Goal: Task Accomplishment & Management: Use online tool/utility

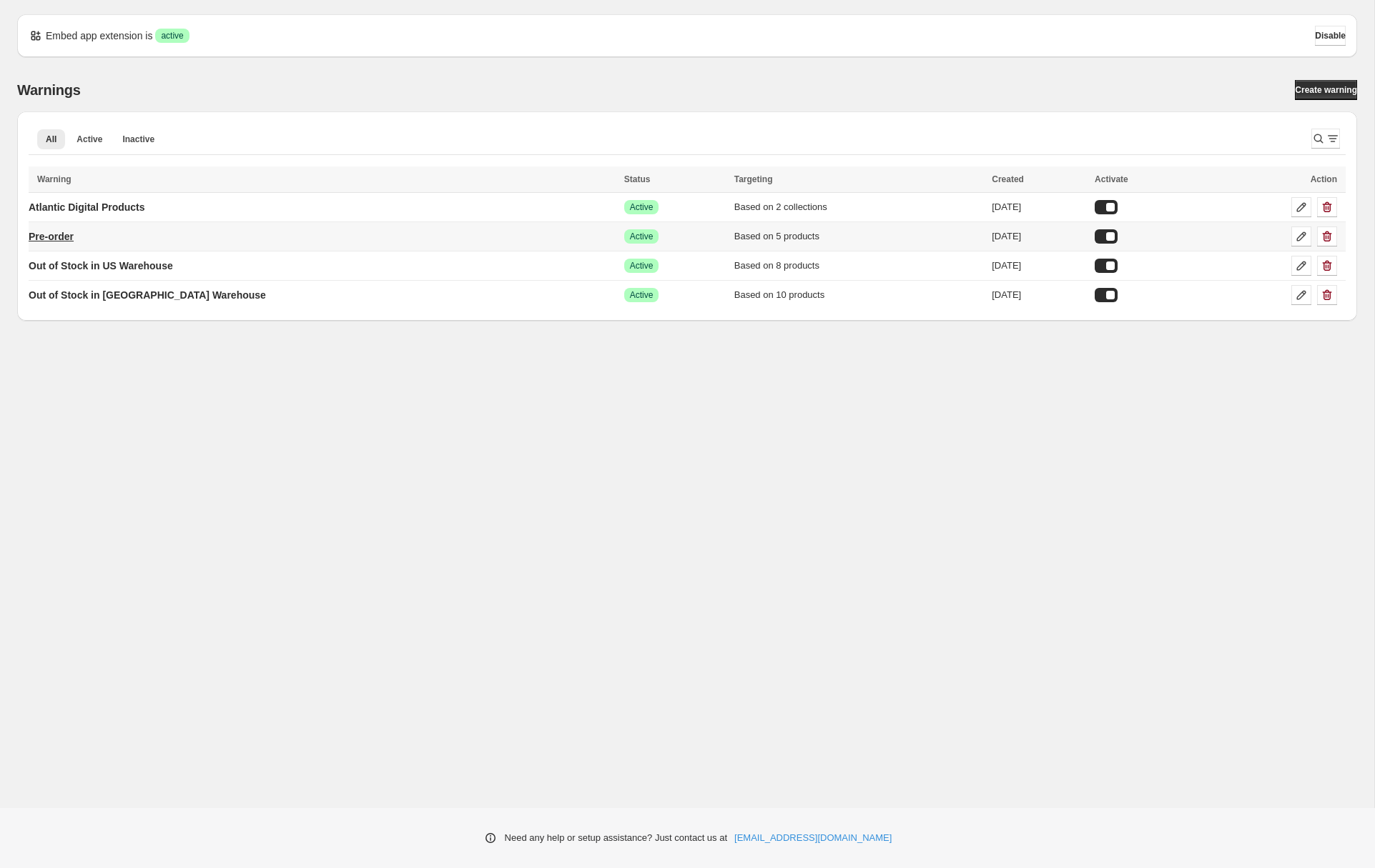
click at [74, 239] on p "Pre-order" at bounding box center [51, 237] width 45 height 15
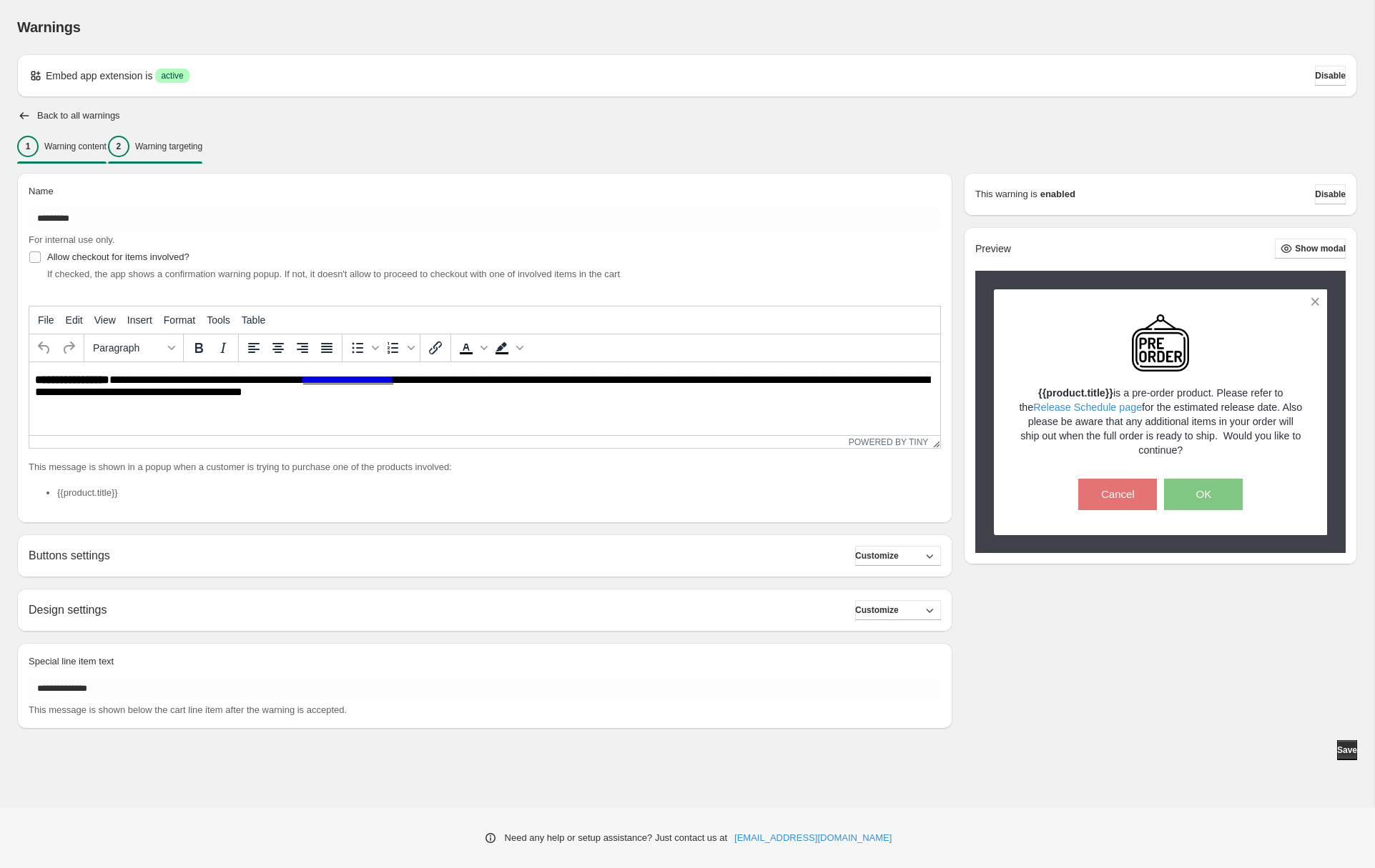
click at [183, 142] on p "Warning targeting" at bounding box center [168, 146] width 67 height 11
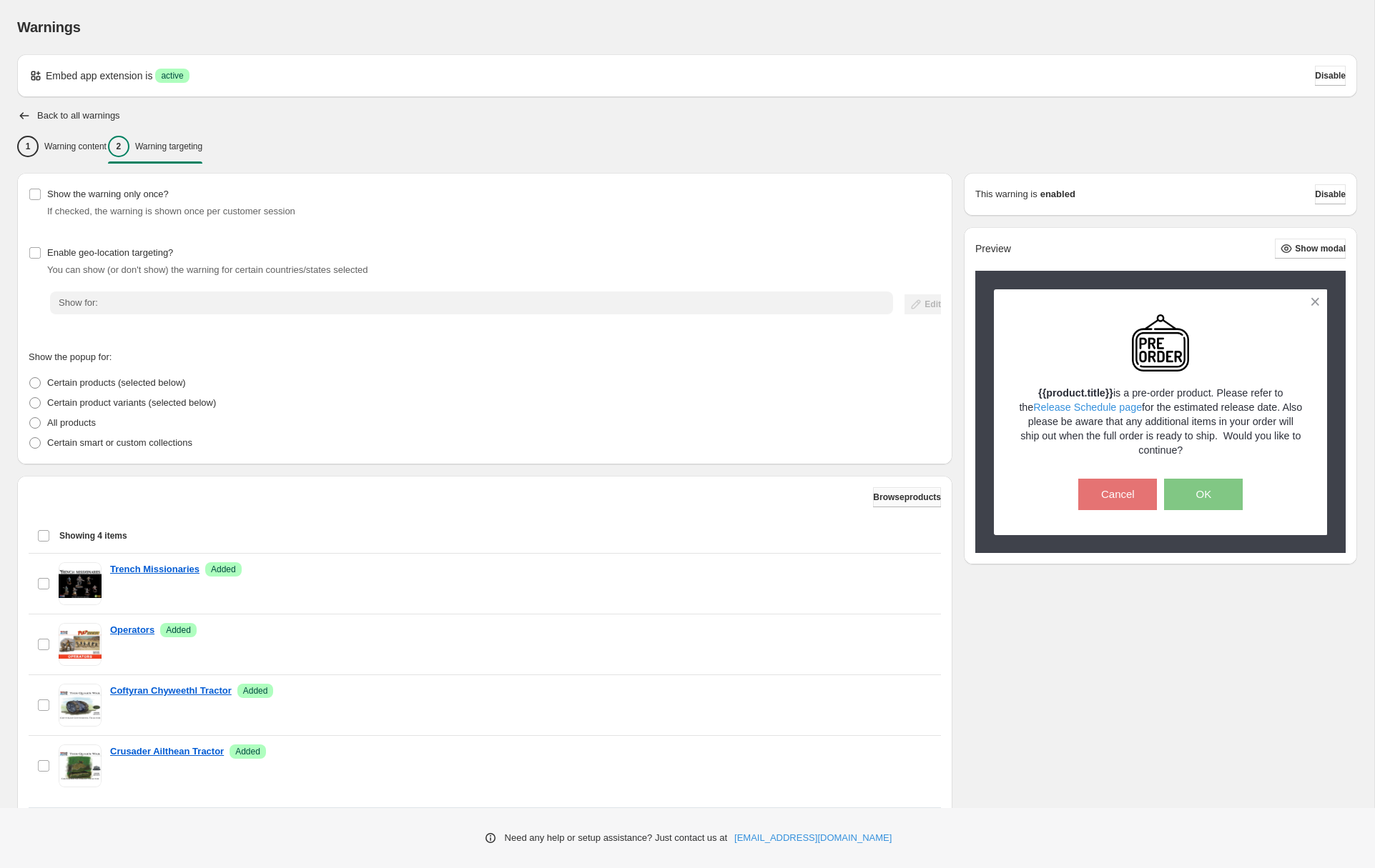
click at [889, 489] on button "Browse products" at bounding box center [907, 497] width 68 height 20
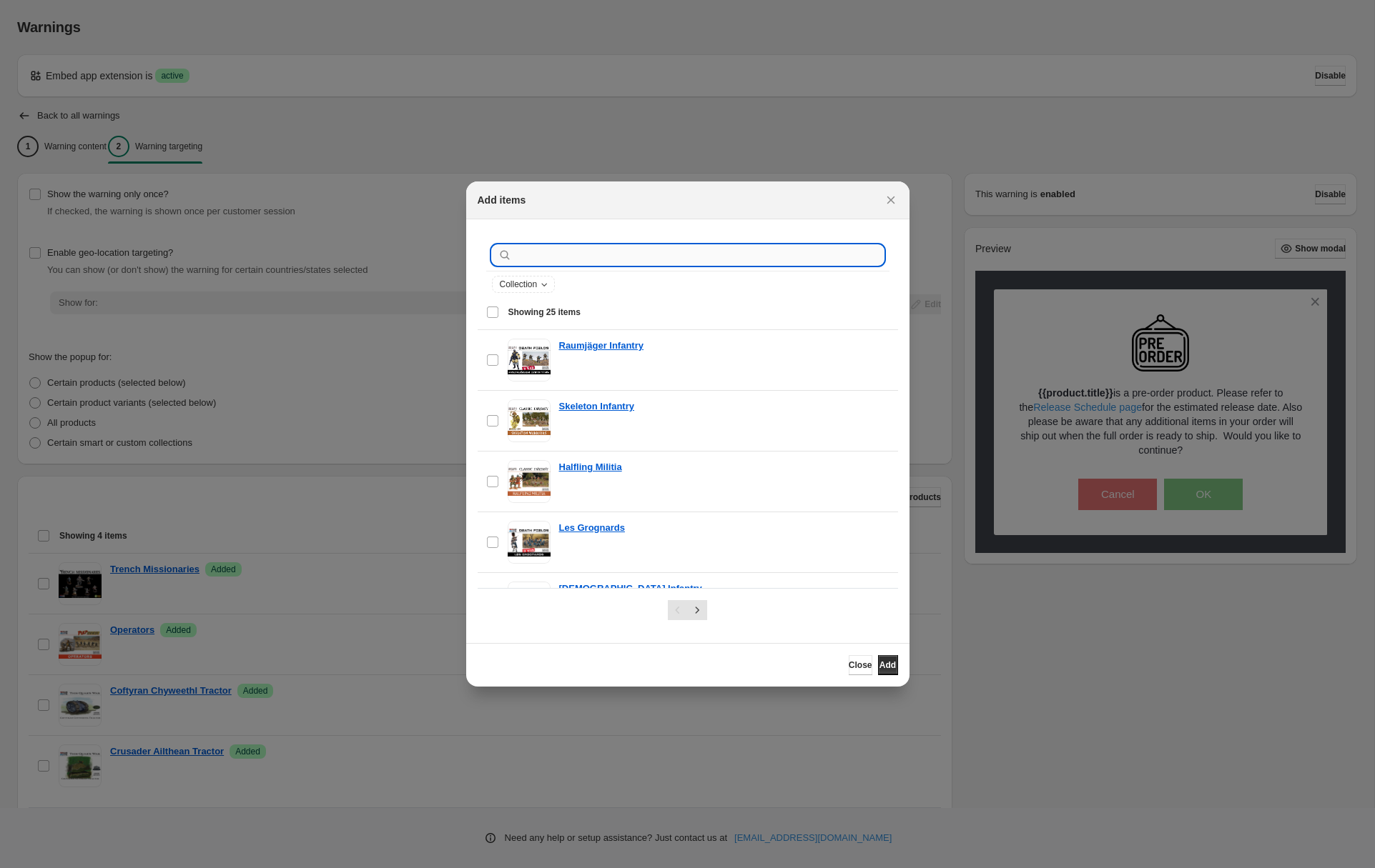
click at [542, 258] on input ":r1c:" at bounding box center [699, 255] width 369 height 20
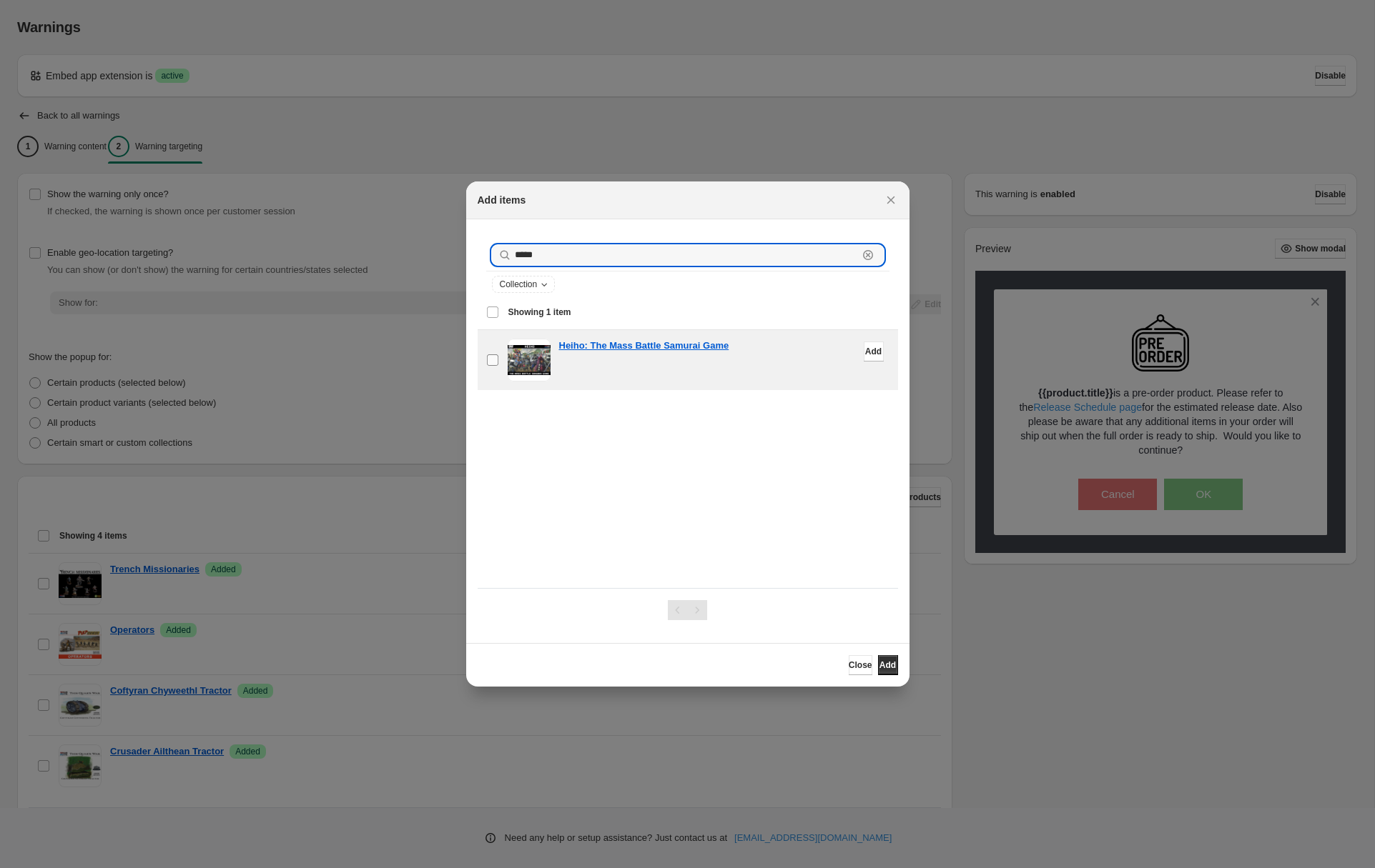
type input "*****"
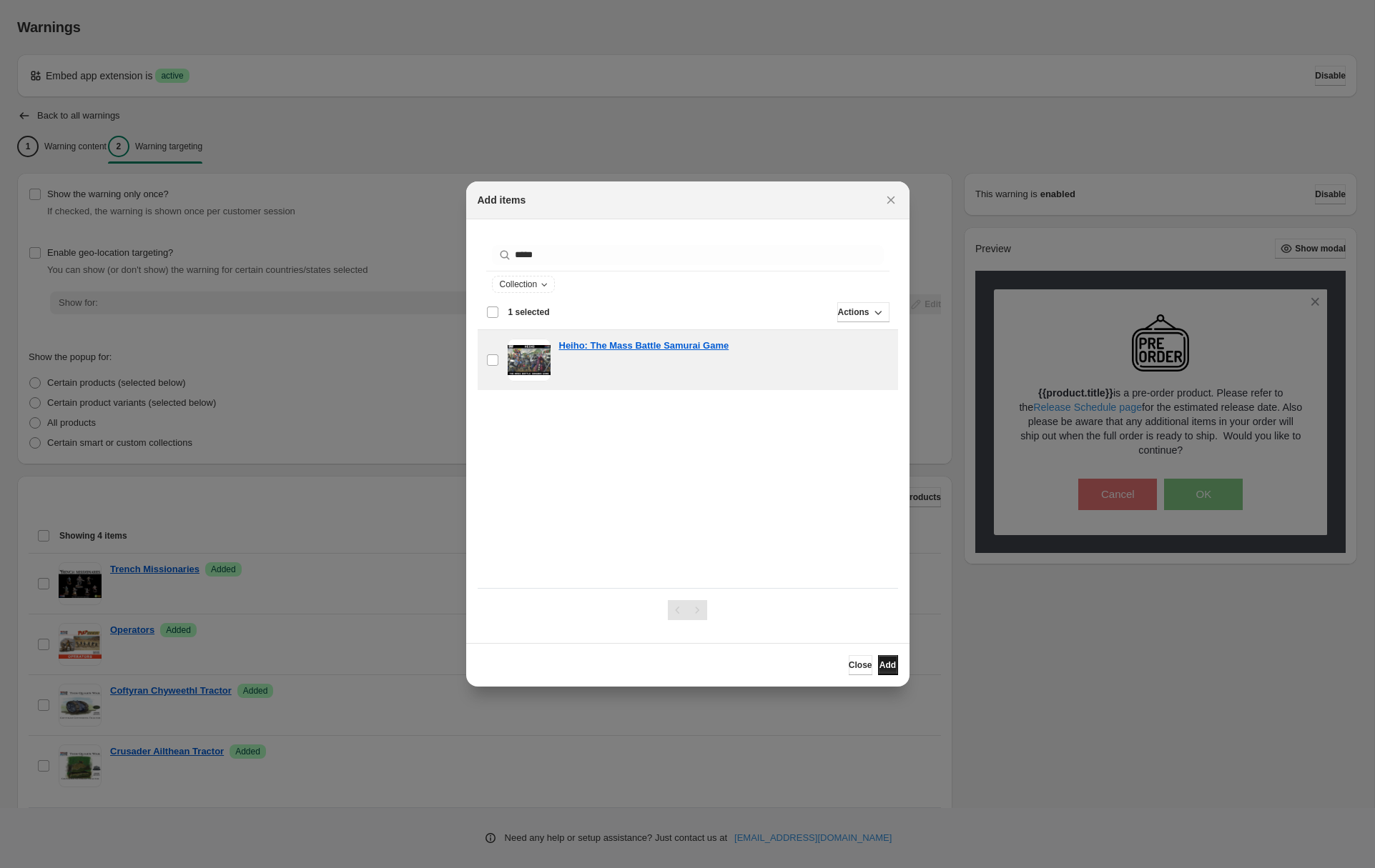
click at [879, 663] on span "Add" at bounding box center [887, 665] width 16 height 11
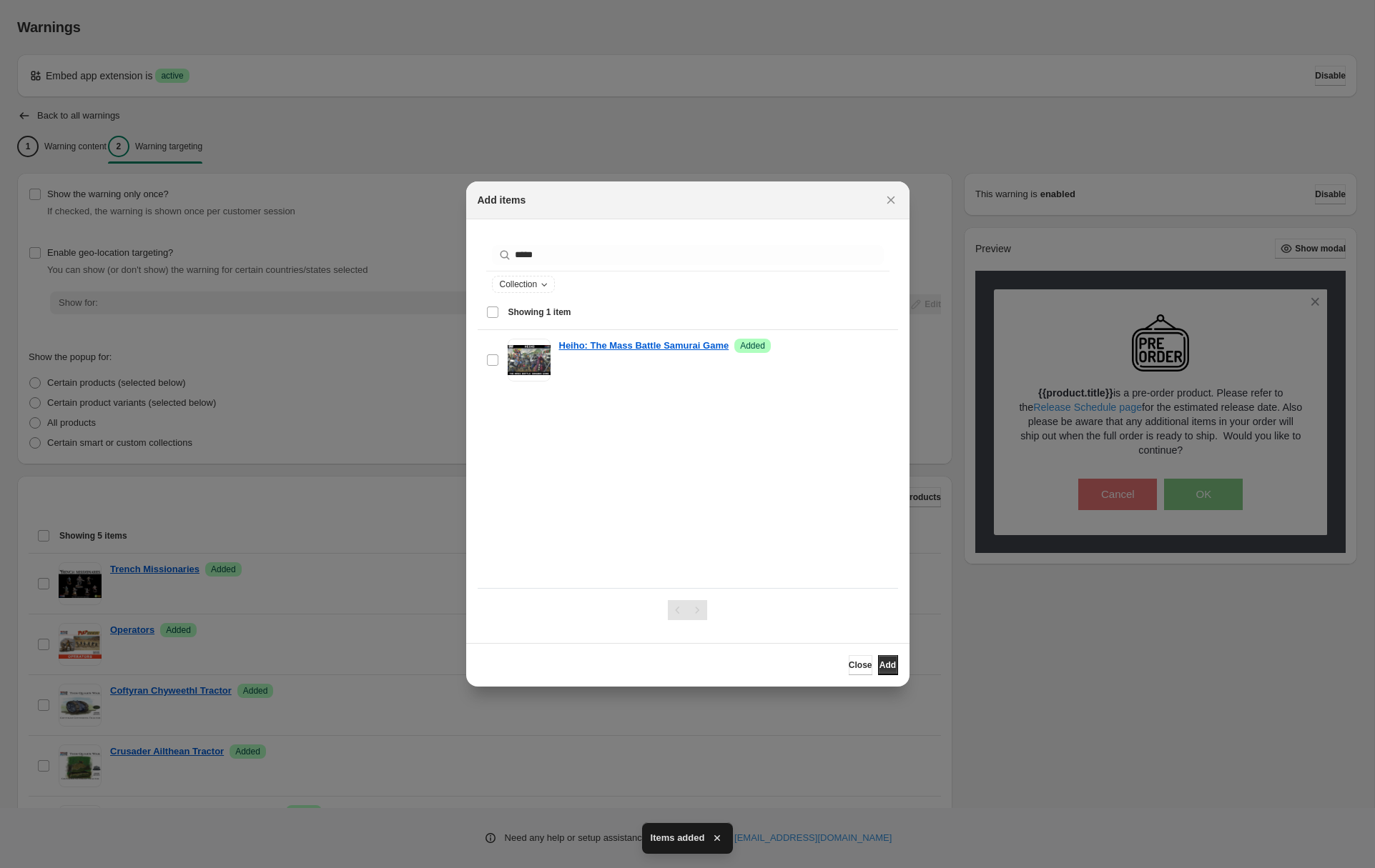
scroll to position [135, 0]
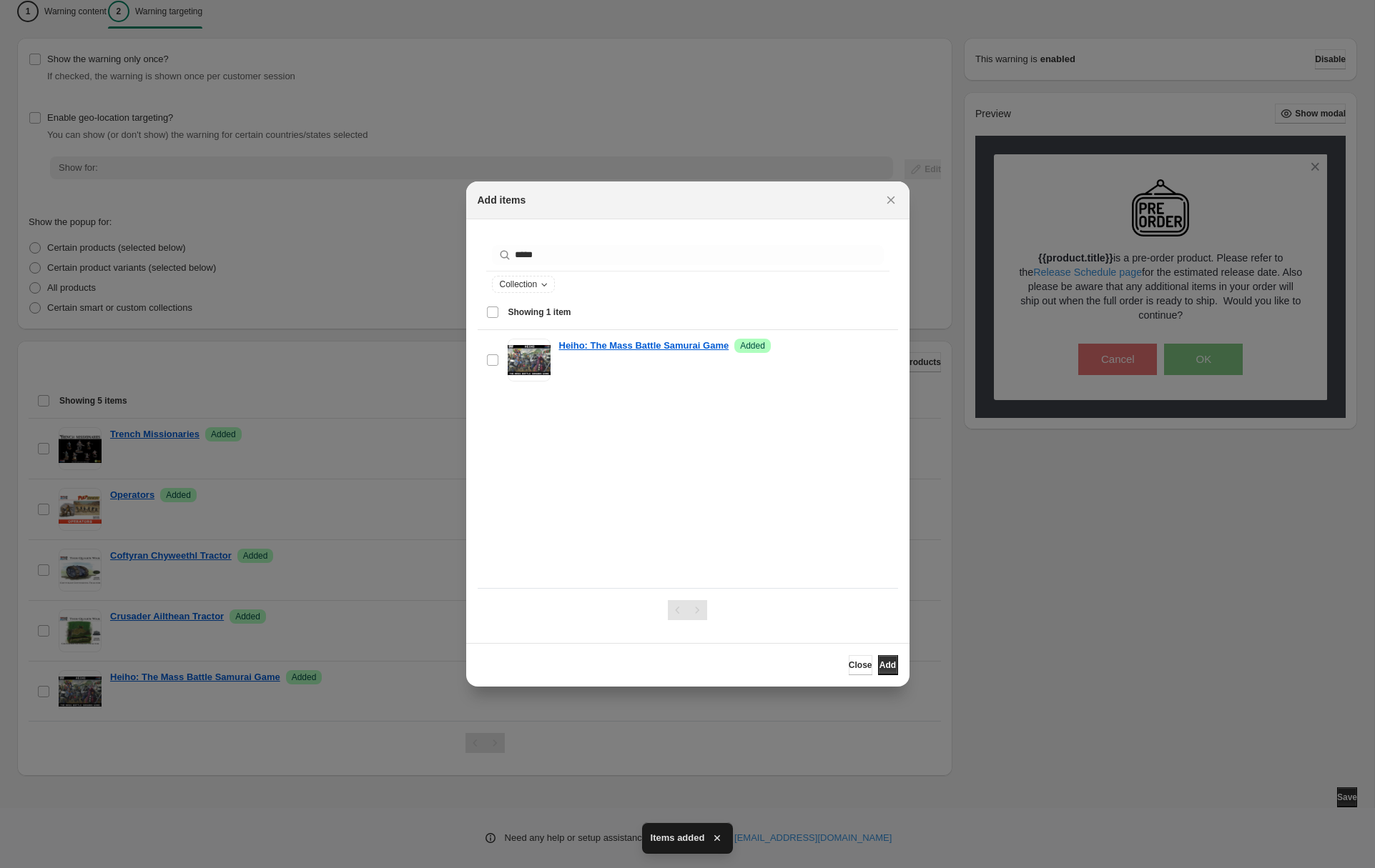
click at [1331, 790] on div at bounding box center [688, 434] width 1375 height 868
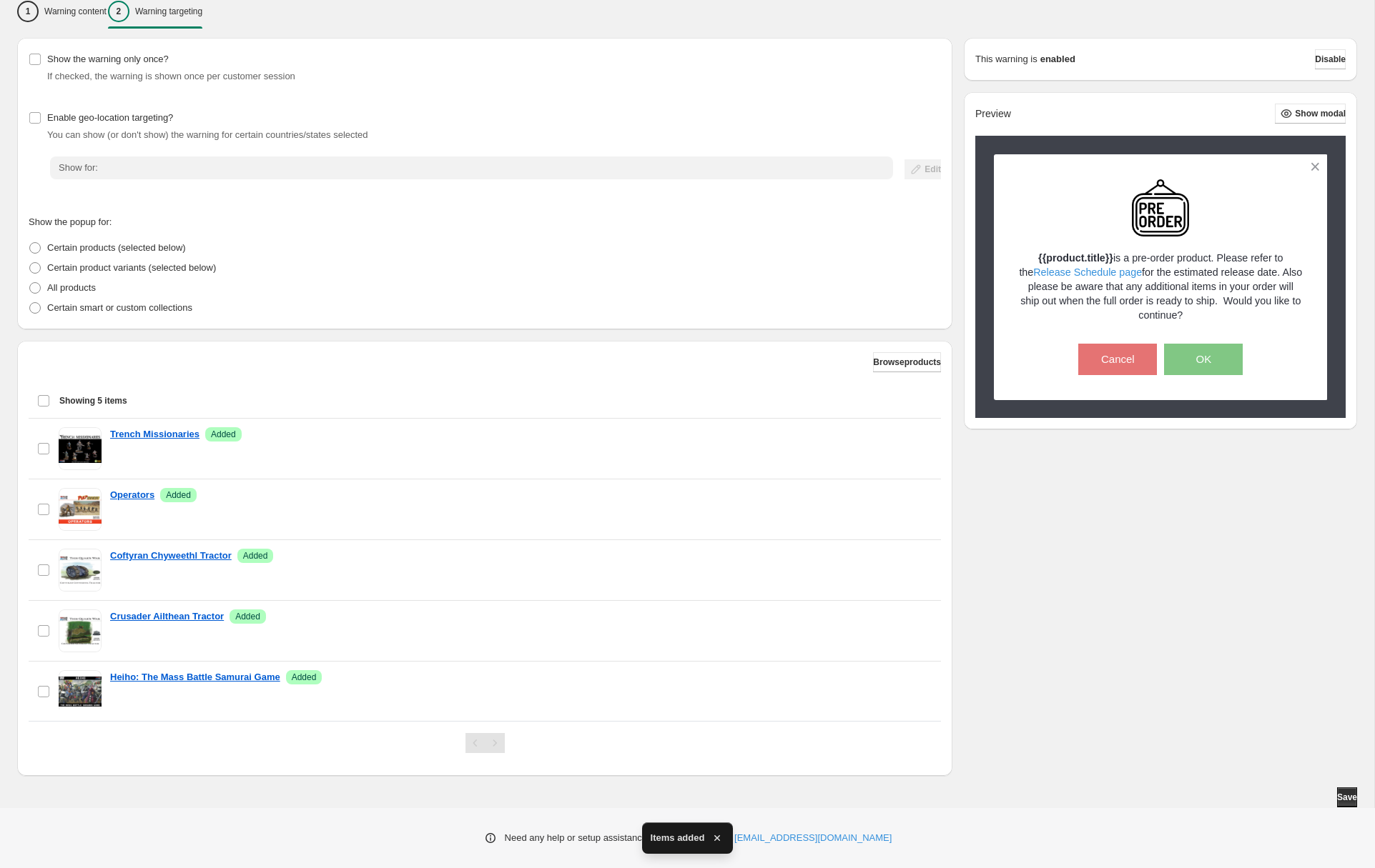
scroll to position [0, 0]
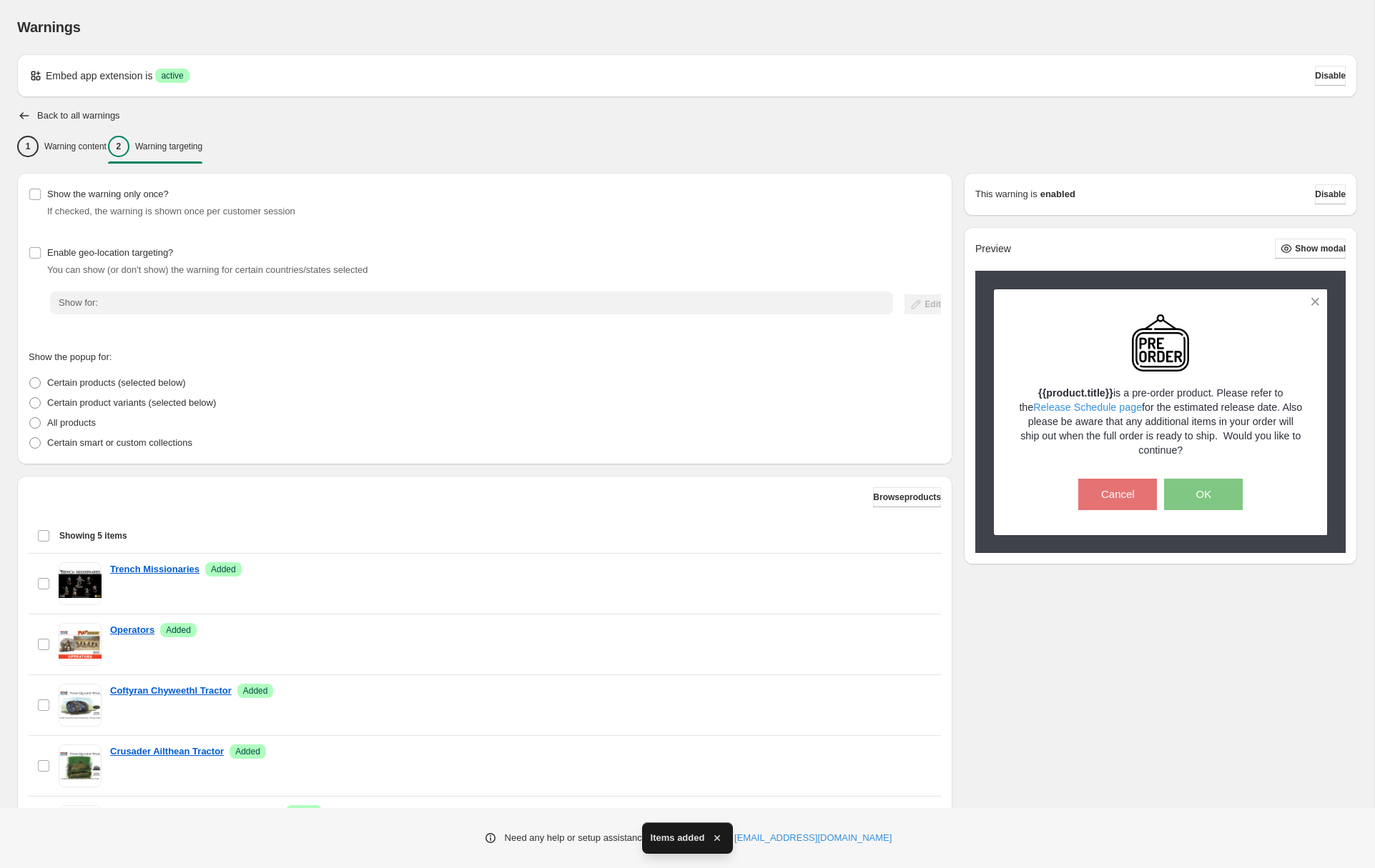
click at [1331, 796] on div "Show the warning only once? If checked, the warning is shown once per customer …" at bounding box center [687, 542] width 1339 height 738
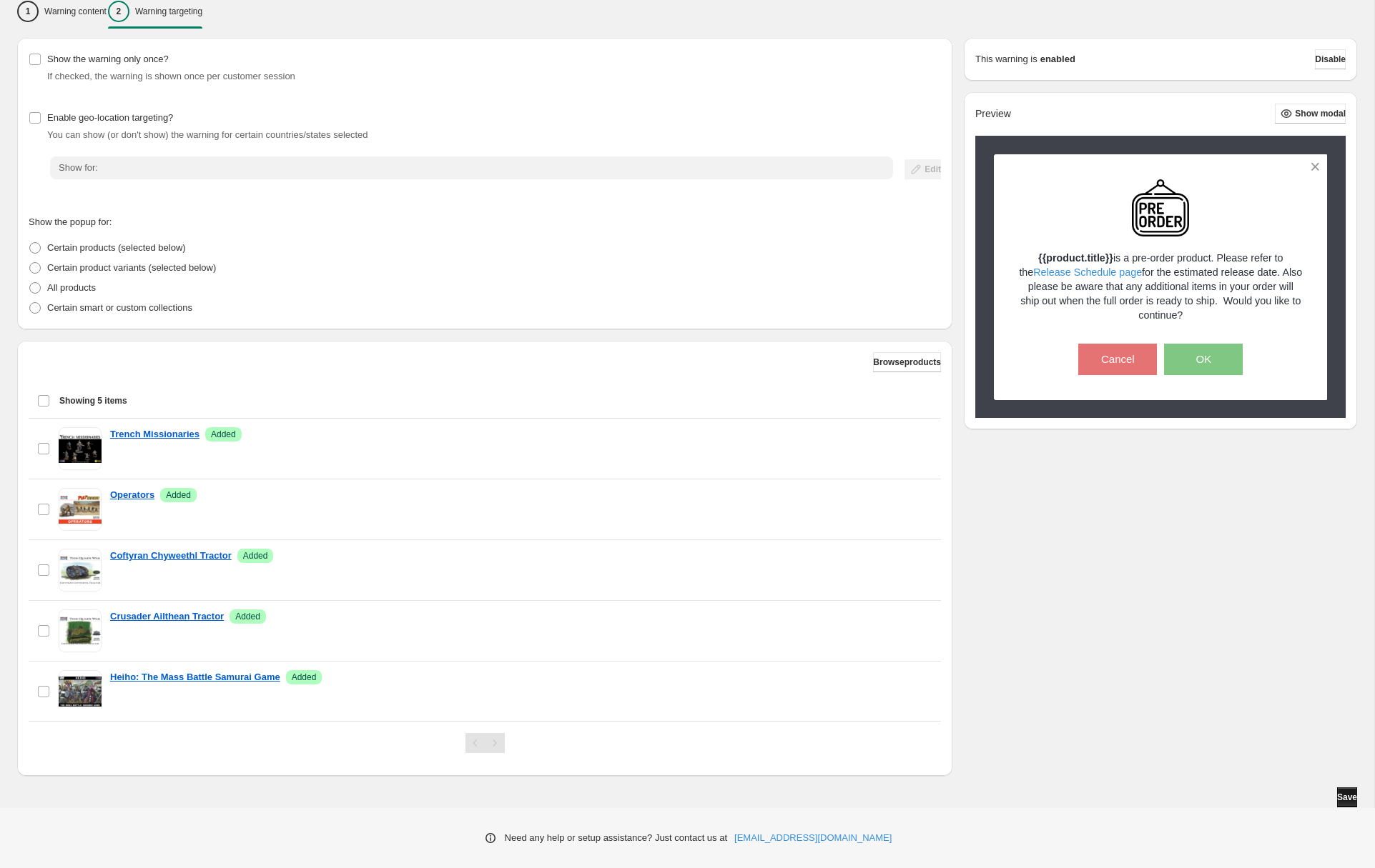
click at [1337, 790] on button "Save" at bounding box center [1347, 797] width 20 height 20
